Goal: Transaction & Acquisition: Obtain resource

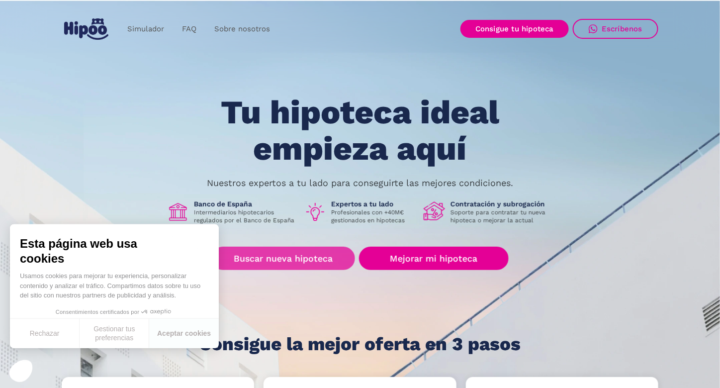
click at [309, 260] on link "Buscar nueva hipoteca" at bounding box center [283, 257] width 144 height 23
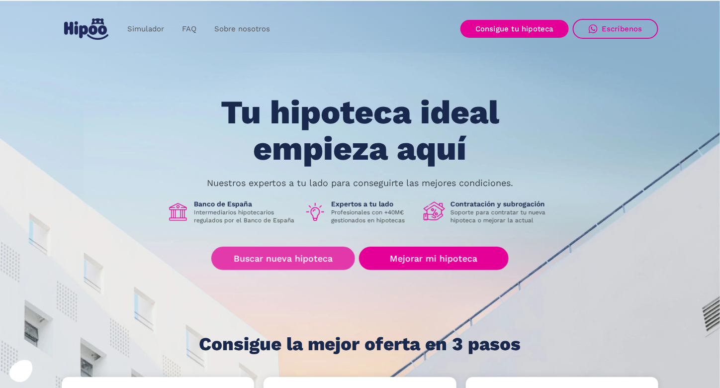
click at [298, 260] on link "Buscar nueva hipoteca" at bounding box center [283, 257] width 144 height 23
